Goal: Information Seeking & Learning: Learn about a topic

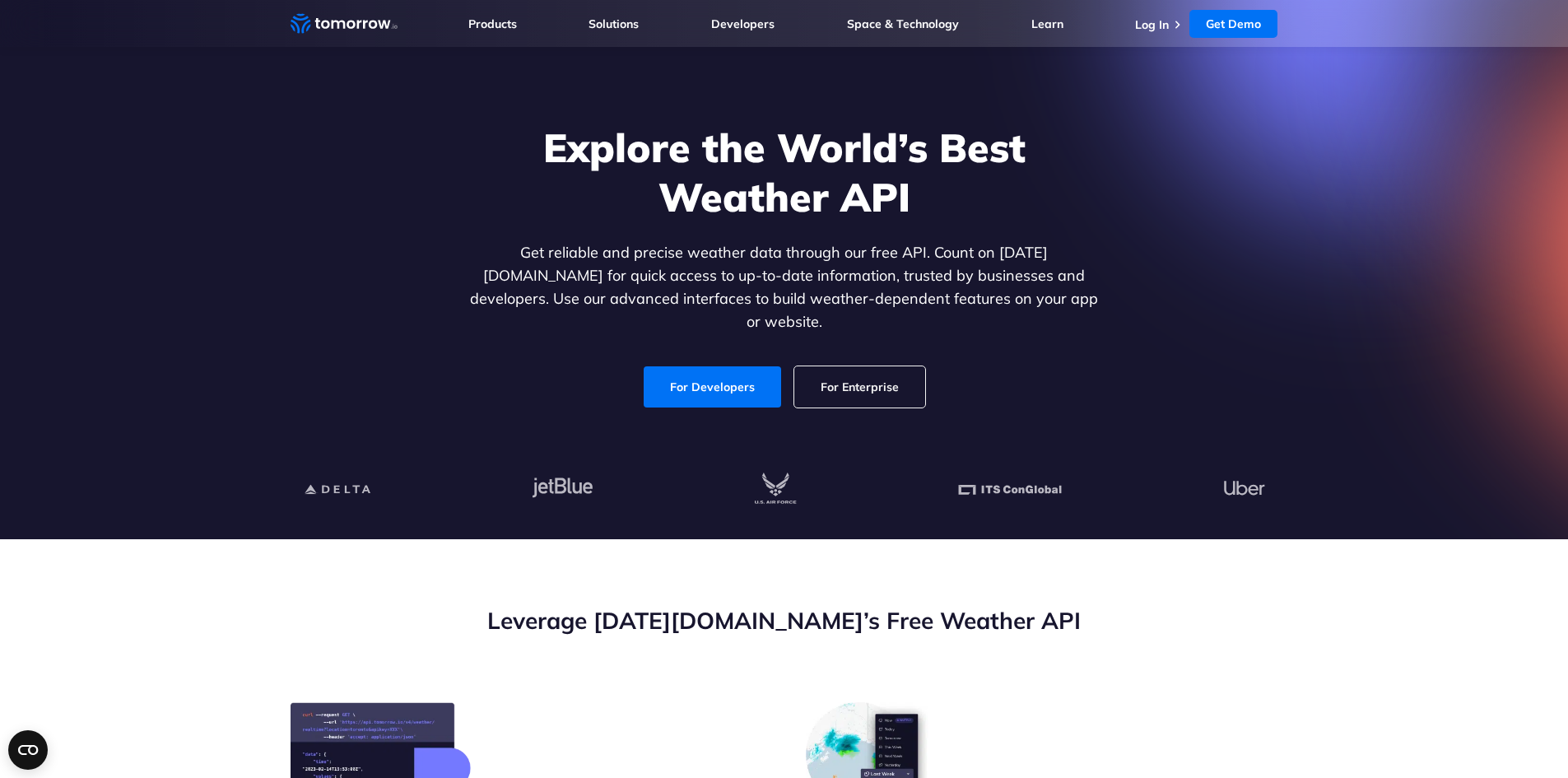
scroll to position [82, 0]
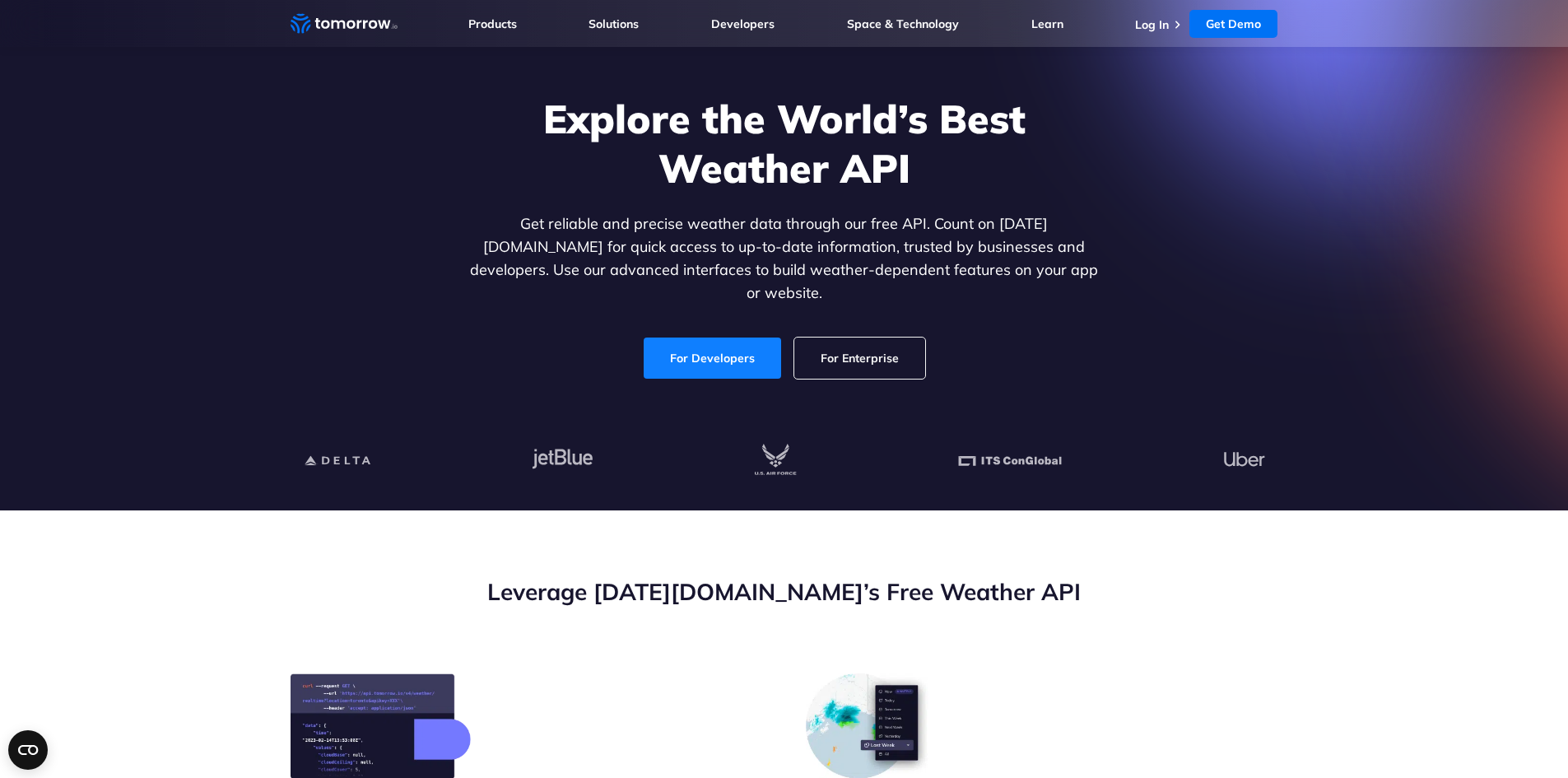
click at [727, 338] on link "For Developers" at bounding box center [713, 358] width 138 height 41
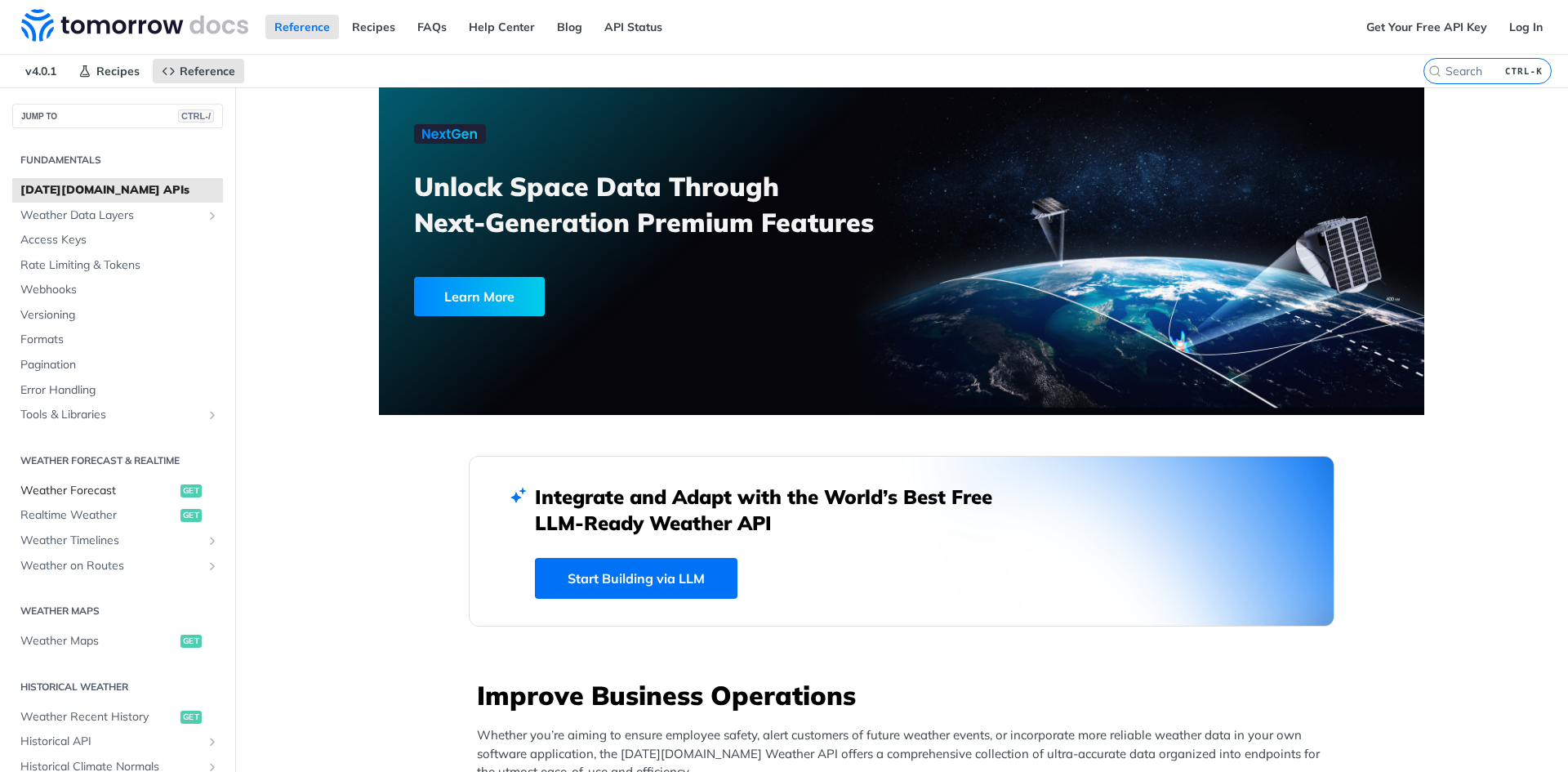
click at [77, 488] on span "Weather Forecast" at bounding box center [98, 491] width 156 height 16
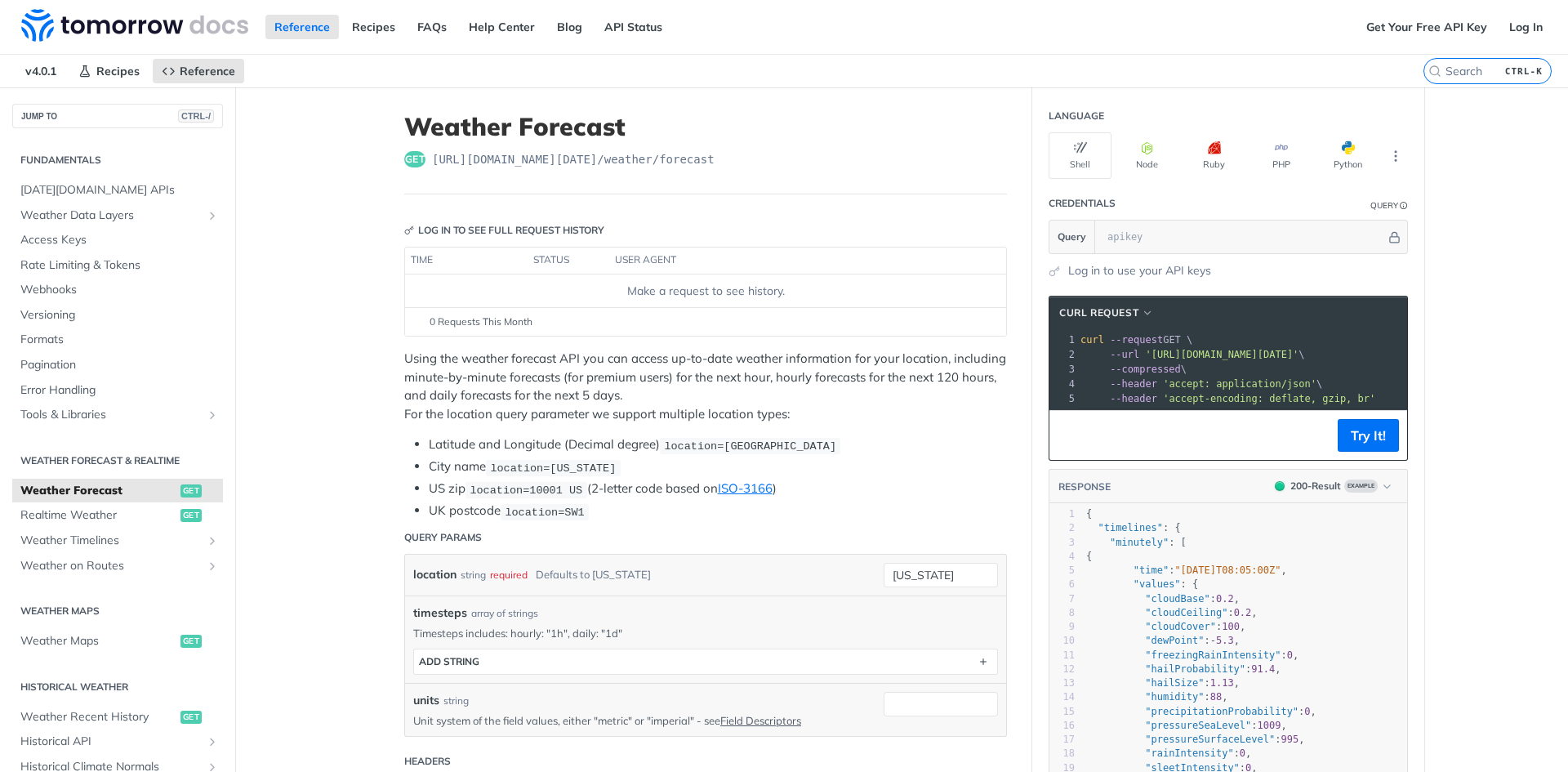
click at [914, 124] on h1 "Weather Forecast" at bounding box center [706, 127] width 603 height 30
